Goal: Find specific page/section: Find specific page/section

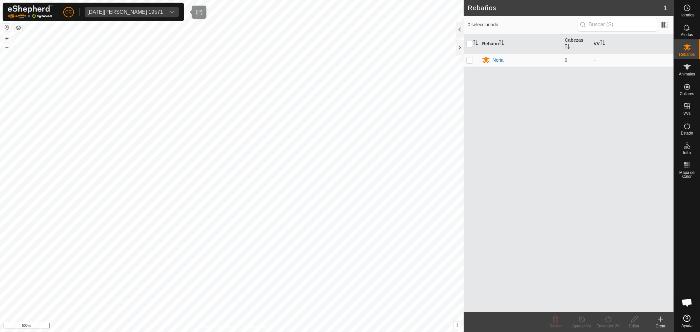
drag, startPoint x: 124, startPoint y: 8, endPoint x: 129, endPoint y: 8, distance: 5.3
click at [124, 8] on span "[DATE][PERSON_NAME] 19571" at bounding box center [125, 12] width 81 height 11
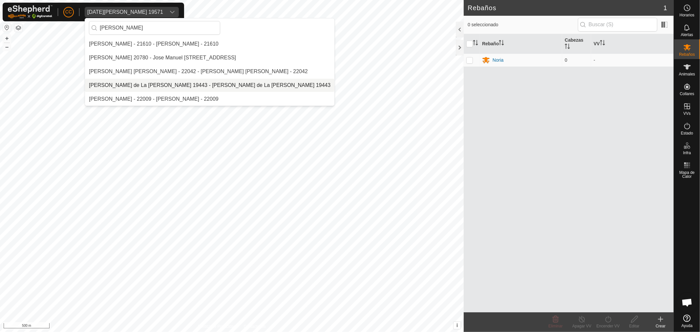
type input "[PERSON_NAME]"
click at [200, 86] on li "[PERSON_NAME] de La [PERSON_NAME] 19443 - [PERSON_NAME] de La [PERSON_NAME] 194…" at bounding box center [210, 85] width 250 height 13
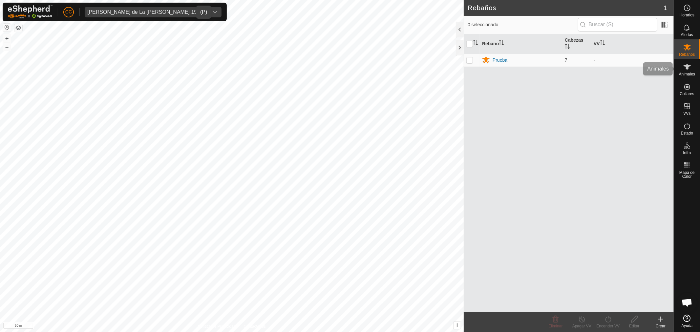
click at [691, 63] on es-animals-svg-icon at bounding box center [688, 67] width 12 height 11
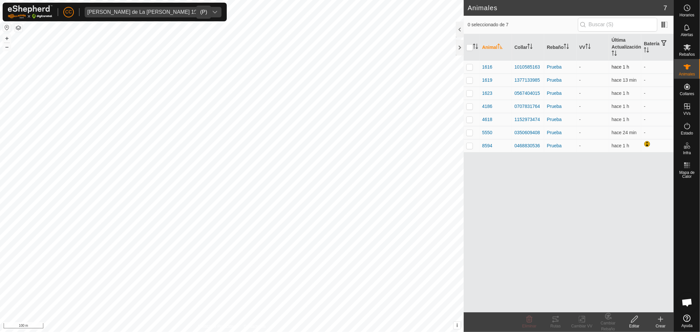
click at [466, 67] on td at bounding box center [472, 66] width 16 height 13
checkbox input "true"
click at [472, 93] on p-checkbox at bounding box center [470, 93] width 7 height 5
checkbox input "true"
click at [473, 146] on p-tablecheckbox at bounding box center [470, 145] width 7 height 5
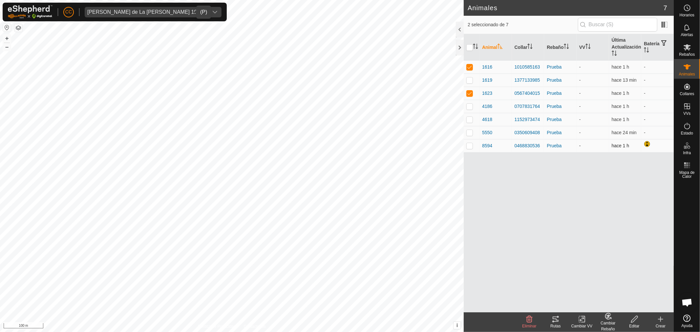
checkbox input "true"
click at [691, 126] on es-activation-svg-icon at bounding box center [688, 126] width 12 height 11
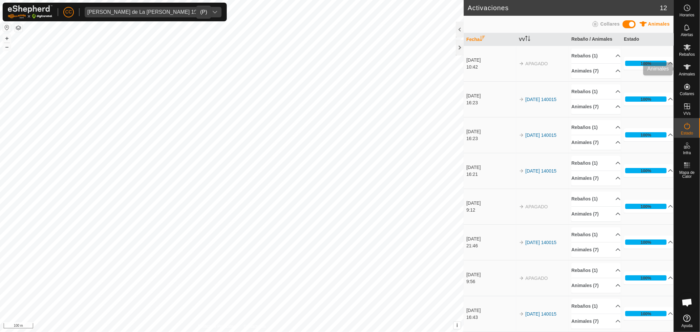
click at [694, 67] on div "Animales" at bounding box center [687, 69] width 26 height 20
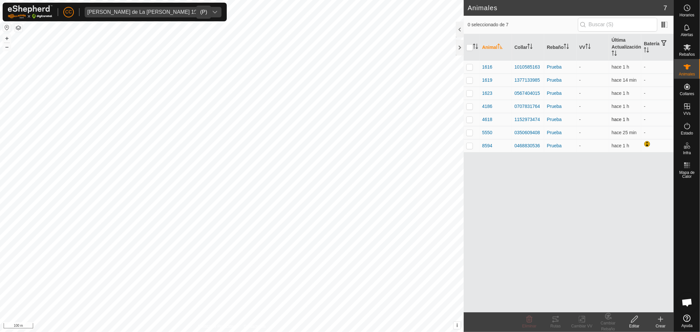
checkbox input "true"
click at [469, 121] on p-checkbox at bounding box center [470, 119] width 7 height 5
checkbox input "true"
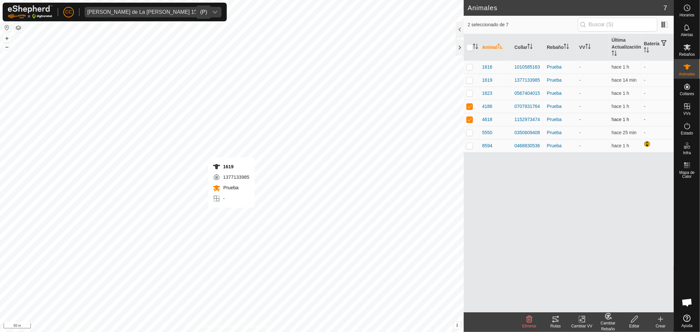
checkbox input "false"
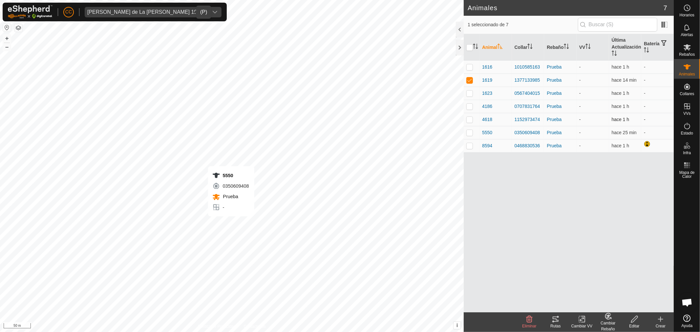
checkbox input "true"
click at [470, 80] on p-checkbox at bounding box center [470, 79] width 7 height 5
checkbox input "true"
click at [669, 23] on span at bounding box center [665, 24] width 11 height 11
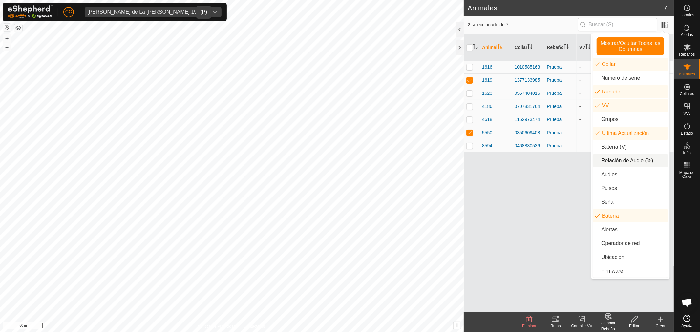
click at [634, 165] on li "Relación de Audio (%)" at bounding box center [631, 160] width 76 height 13
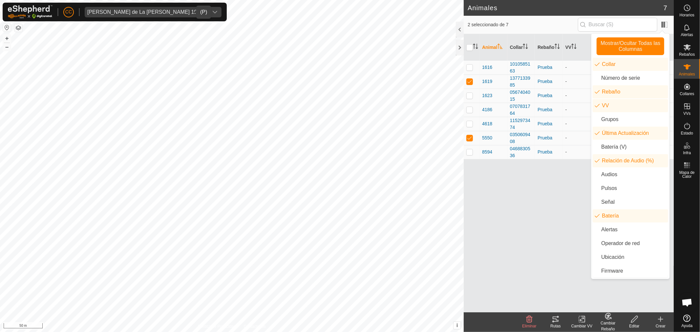
click at [579, 173] on div "Animal Collar Rebaño VV Última Actualización Relación de Audio (%) Batería 1616…" at bounding box center [569, 173] width 210 height 278
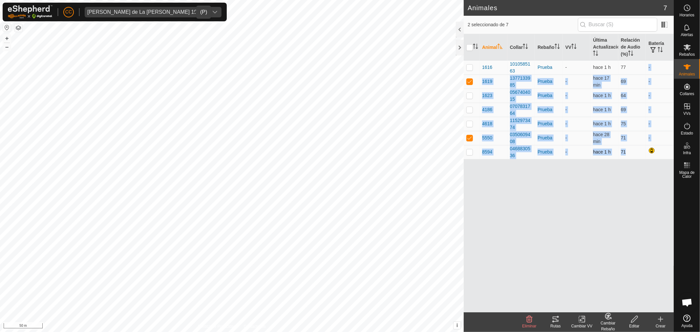
drag, startPoint x: 623, startPoint y: 65, endPoint x: 625, endPoint y: 158, distance: 92.9
click at [625, 157] on tbody "1616 1010585163 Prueba - hace 1 h 77 - 1619 1377133985 Prueba - hace 17 min 69 …" at bounding box center [569, 109] width 210 height 99
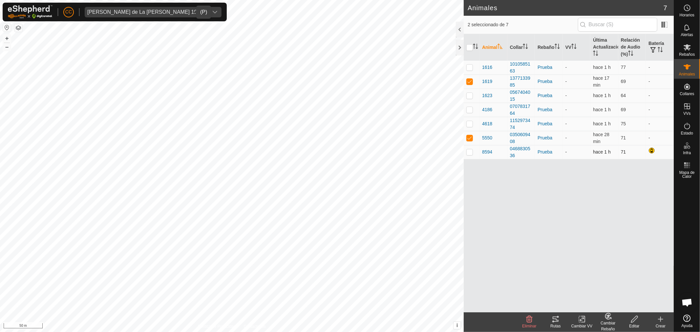
click at [625, 157] on td "71" at bounding box center [633, 152] width 28 height 14
click at [559, 323] on div "Rutas" at bounding box center [556, 326] width 26 height 6
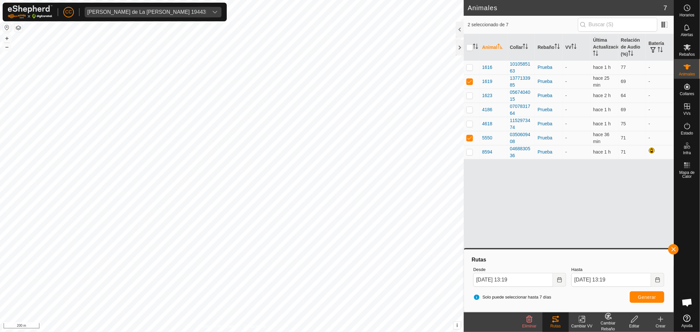
click at [136, 12] on div "[PERSON_NAME] de La [PERSON_NAME] 19443" at bounding box center [146, 12] width 119 height 5
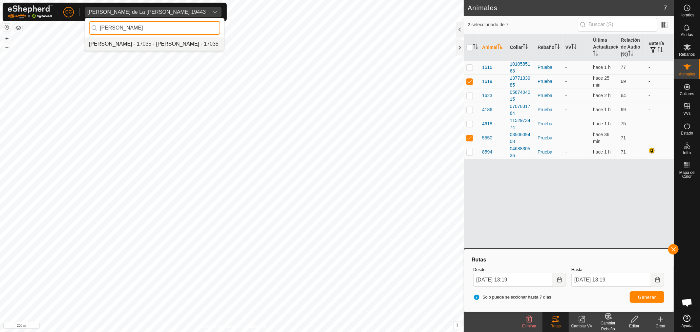
type input "[PERSON_NAME]"
click at [146, 41] on li "[PERSON_NAME] - 17035 - [PERSON_NAME] - 17035" at bounding box center [154, 43] width 139 height 13
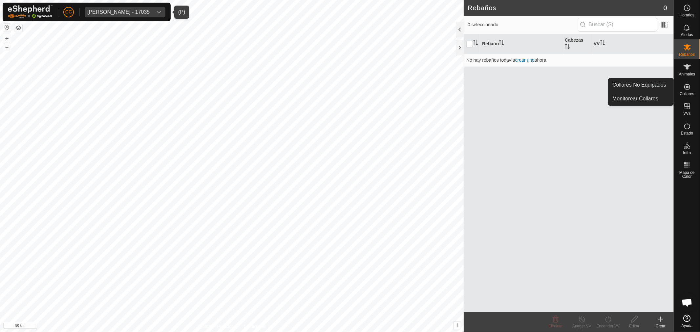
click at [686, 89] on icon at bounding box center [688, 87] width 8 height 8
click at [636, 81] on link "Collares No Equipados" at bounding box center [641, 84] width 65 height 13
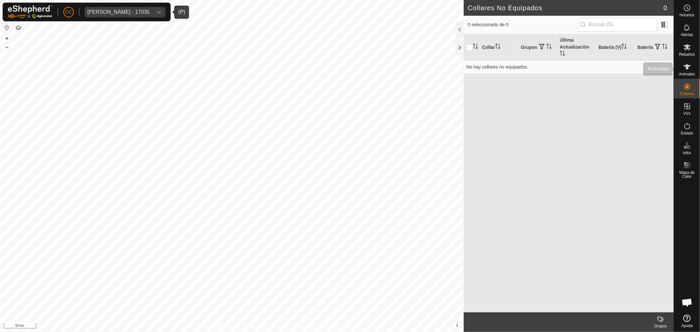
click at [698, 67] on div "Animales" at bounding box center [687, 69] width 26 height 20
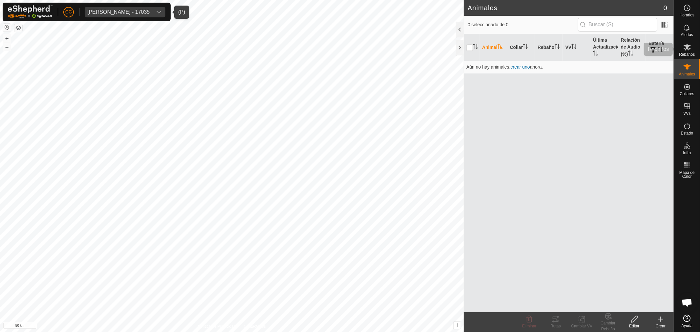
click at [688, 45] on icon at bounding box center [687, 47] width 7 height 6
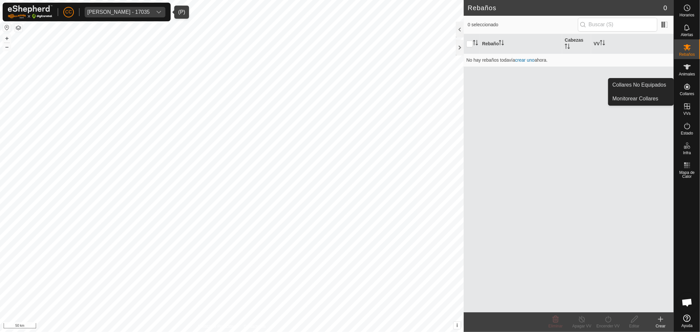
click at [687, 90] on icon at bounding box center [688, 87] width 8 height 8
click at [112, 11] on div "[PERSON_NAME] - 17035" at bounding box center [118, 12] width 62 height 5
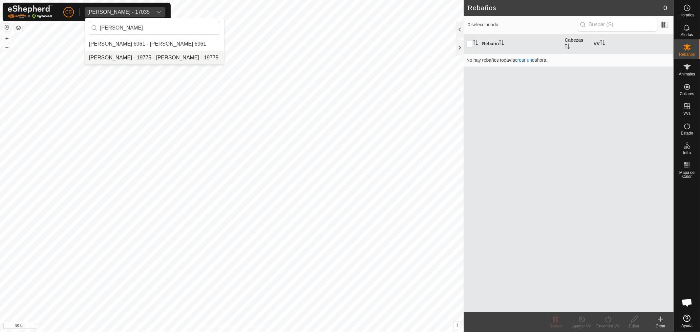
type input "[PERSON_NAME]"
click at [162, 55] on li "[PERSON_NAME] - 19775 - [PERSON_NAME] - 19775" at bounding box center [154, 57] width 139 height 13
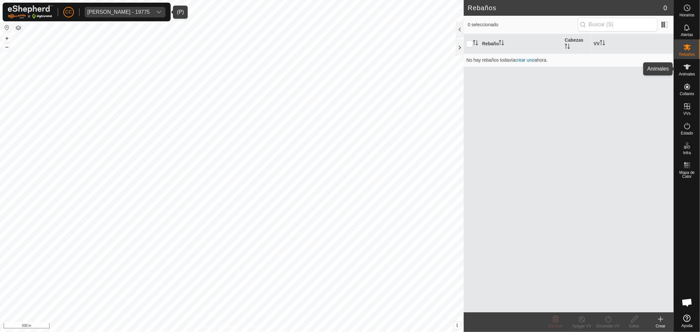
click at [688, 68] on icon at bounding box center [687, 66] width 7 height 5
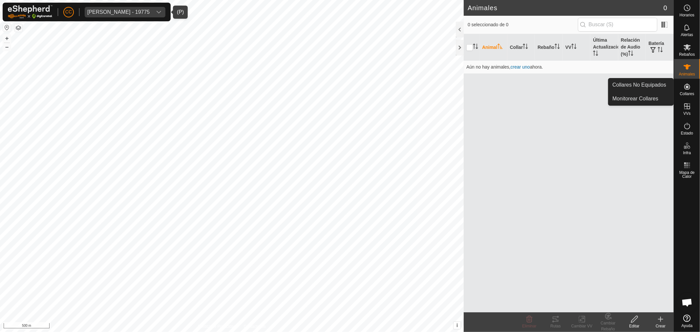
click at [686, 89] on icon at bounding box center [688, 87] width 8 height 8
click at [658, 85] on link "Collares No Equipados" at bounding box center [641, 84] width 65 height 13
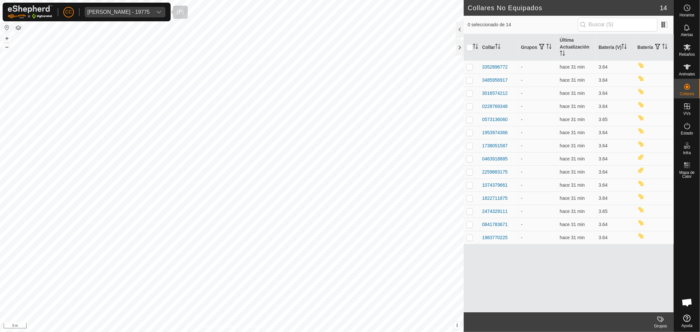
click at [104, 13] on div "[PERSON_NAME] - 19775" at bounding box center [118, 12] width 62 height 5
drag, startPoint x: 142, startPoint y: 30, endPoint x: 114, endPoint y: 29, distance: 27.3
click at [114, 29] on input "[PERSON_NAME]" at bounding box center [154, 28] width 131 height 14
type input "[PERSON_NAME]"
